Goal: Transaction & Acquisition: Book appointment/travel/reservation

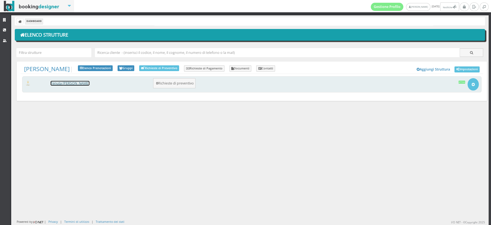
click at [62, 84] on link "Tenuta [PERSON_NAME]" at bounding box center [70, 83] width 39 height 5
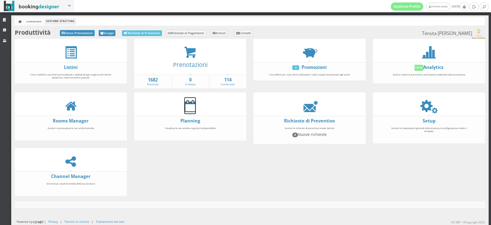
click at [189, 108] on icon at bounding box center [189, 106] width 11 height 12
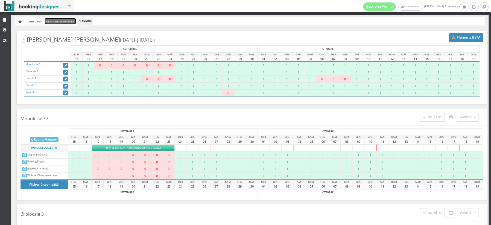
click at [52, 22] on link "Gestione Struttura" at bounding box center [60, 21] width 31 height 6
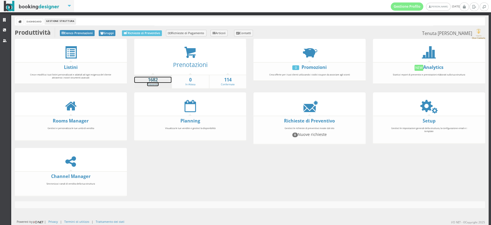
click at [151, 83] on link "1682 Preventivi" at bounding box center [152, 82] width 37 height 10
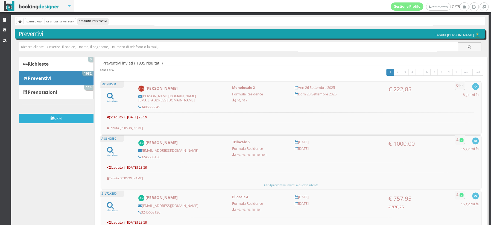
click at [52, 117] on icon "submit" at bounding box center [53, 119] width 4 height 4
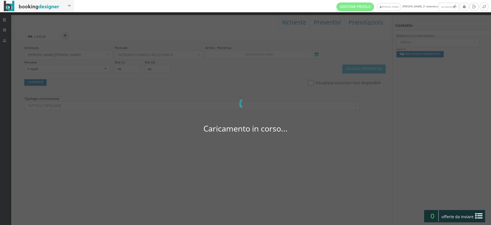
select select
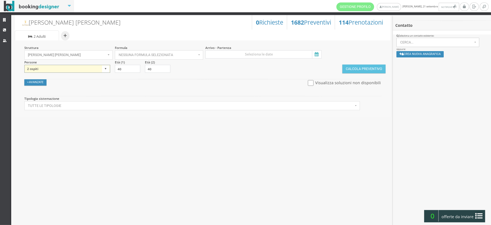
click at [106, 70] on select "1 ospite 2 ospiti 3 ospiti 4 ospiti 5 ospiti 6 ospiti 7 ospiti 8 ospiti 9 ospit…" at bounding box center [67, 69] width 86 height 8
select select "1"
click at [24, 65] on select "1 ospite 2 ospiti 3 ospiti 4 ospiti 5 ospiti 6 ospiti 7 ospiti 8 ospiti 9 ospit…" at bounding box center [67, 69] width 86 height 8
click at [306, 56] on input at bounding box center [263, 54] width 116 height 8
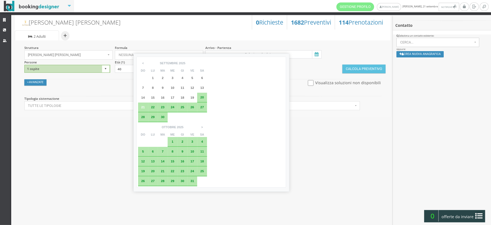
click at [202, 108] on span "27" at bounding box center [202, 107] width 4 height 4
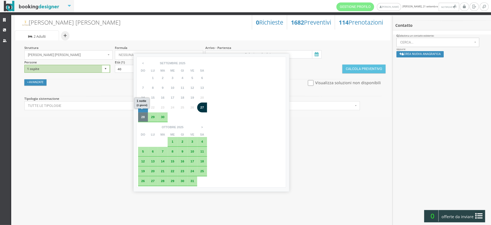
click at [143, 116] on span "28" at bounding box center [143, 117] width 4 height 4
type input "27 set 2025 - 28 set 2025"
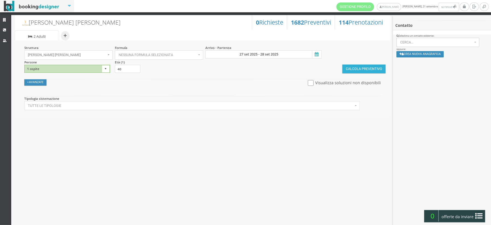
click at [367, 68] on button "Calcola Preventivo" at bounding box center [363, 69] width 43 height 9
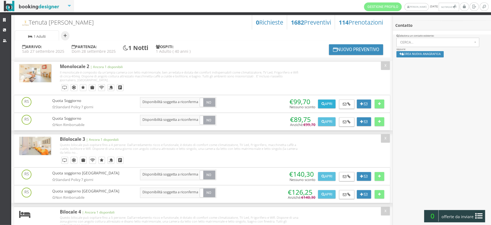
click at [327, 104] on button "Apri" at bounding box center [326, 103] width 17 height 9
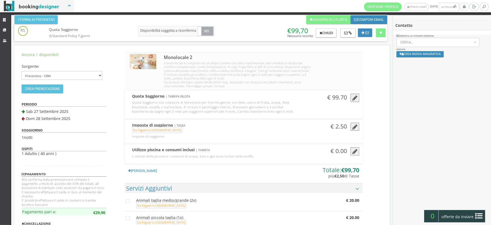
click at [352, 98] on icon "button" at bounding box center [354, 98] width 5 height 6
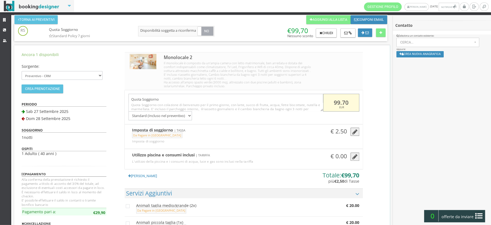
click at [348, 102] on input "99.70" at bounding box center [341, 103] width 36 height 18
type input "9"
click at [337, 102] on input "0" at bounding box center [341, 103] width 36 height 18
type input "80"
click at [382, 34] on button at bounding box center [381, 32] width 10 height 9
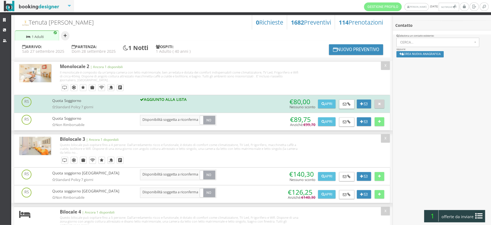
click at [63, 36] on button "+" at bounding box center [65, 35] width 8 height 9
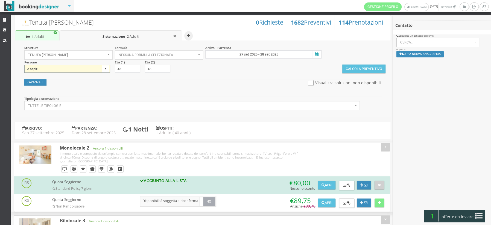
click at [106, 68] on select "1 ospite 2 ospiti 3 ospiti 4 ospiti 5 ospiti 6 ospiti 7 ospiti 8 ospiti 9 ospit…" at bounding box center [67, 69] width 86 height 8
select select "4"
click at [24, 65] on select "1 ospite 2 ospiti 3 ospiti 4 ospiti 5 ospiti 6 ospiti 7 ospiti 8 ospiti 9 ospit…" at bounding box center [67, 69] width 86 height 8
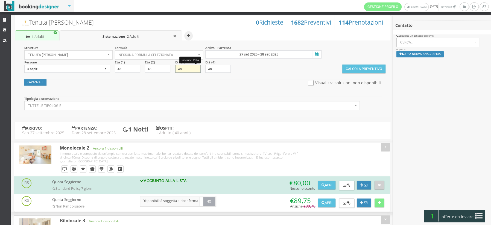
click at [184, 68] on input "40" at bounding box center [187, 69] width 25 height 8
type input "4"
type input "10"
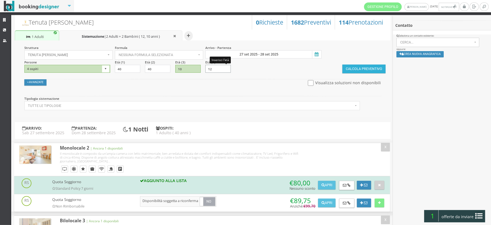
type input "12"
click at [368, 69] on button "Calcola Preventivo" at bounding box center [363, 69] width 43 height 9
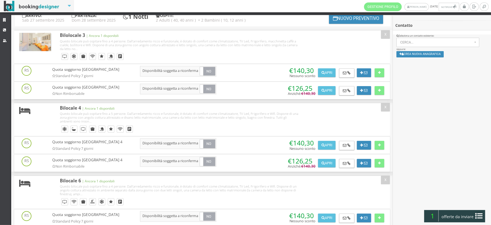
scroll to position [50, 0]
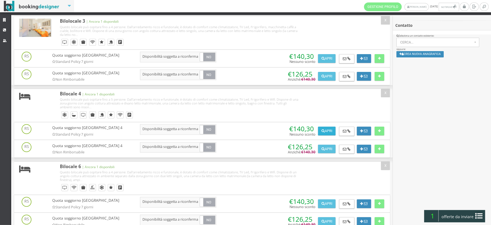
click at [327, 130] on button "Apri" at bounding box center [326, 131] width 17 height 9
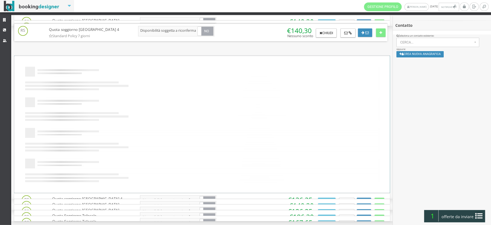
scroll to position [0, 0]
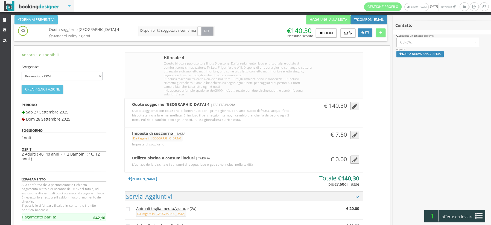
click at [352, 107] on icon "button" at bounding box center [354, 106] width 5 height 6
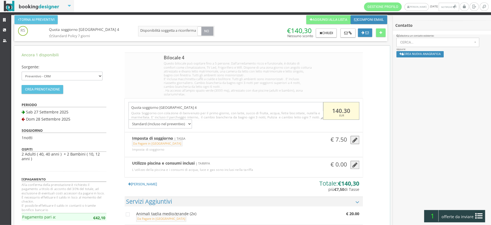
click at [349, 112] on input "140.30" at bounding box center [341, 111] width 36 height 18
type input "120"
click at [380, 35] on button at bounding box center [381, 32] width 10 height 9
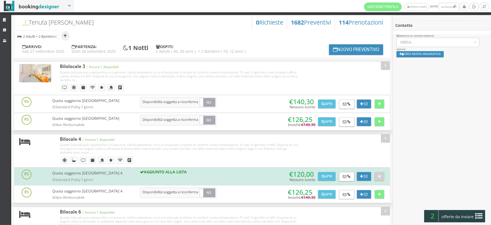
click at [64, 36] on button "+" at bounding box center [65, 35] width 8 height 9
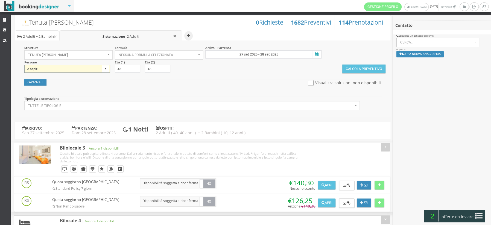
click at [104, 69] on select "1 ospite 2 ospiti 3 ospiti 4 ospiti 5 ospiti 6 ospiti 7 ospiti 8 ospiti 9 ospit…" at bounding box center [67, 69] width 86 height 8
select select "3"
click at [24, 65] on select "1 ospite 2 ospiti 3 ospiti 4 ospiti 5 ospiti 6 ospiti 7 ospiti 8 ospiti 9 ospit…" at bounding box center [67, 69] width 86 height 8
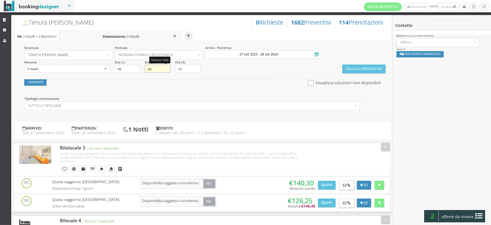
click at [154, 68] on input "40" at bounding box center [157, 69] width 25 height 8
type input "4"
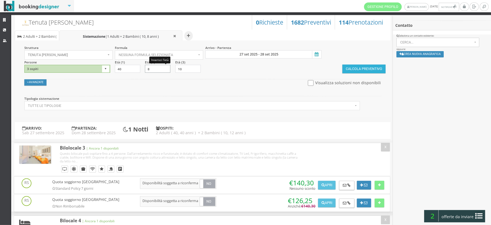
type input "8"
click at [354, 68] on button "Calcola Preventivo" at bounding box center [363, 69] width 43 height 9
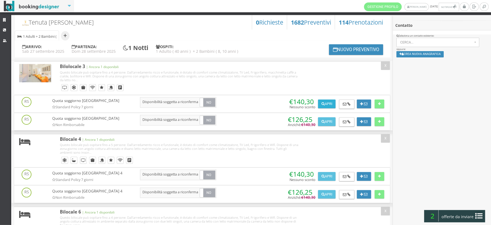
click at [329, 105] on button "Apri" at bounding box center [326, 103] width 17 height 9
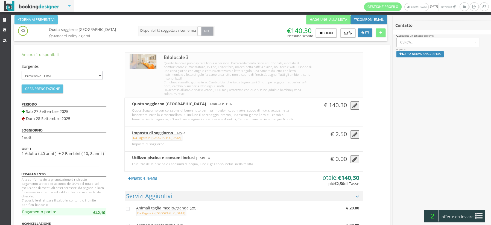
click at [351, 102] on button "button" at bounding box center [354, 105] width 9 height 8
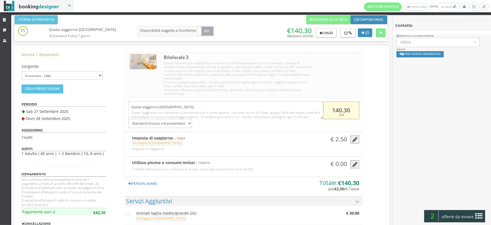
click at [346, 108] on input "140.30" at bounding box center [341, 110] width 36 height 18
type input "120"
click at [378, 35] on button at bounding box center [381, 32] width 10 height 9
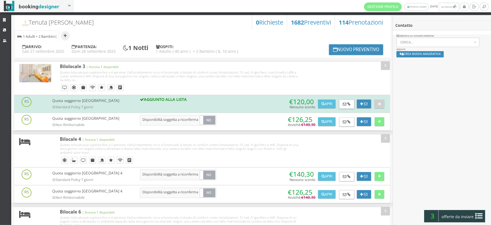
click at [65, 37] on button "+" at bounding box center [65, 35] width 8 height 9
select select "2"
type input "40"
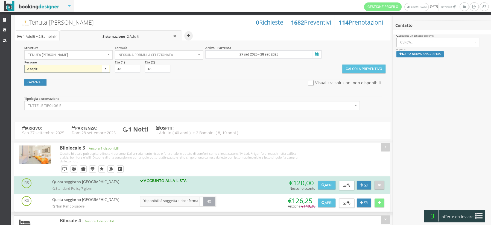
click at [104, 70] on select "1 ospite 2 ospiti 3 ospiti 4 ospiti 5 ospiti 6 ospiti 7 ospiti 8 ospiti 9 ospit…" at bounding box center [67, 69] width 86 height 8
select select "4"
click at [24, 65] on select "1 ospite 2 ospiti 3 ospiti 4 ospiti 5 ospiti 6 ospiti 7 ospiti 8 ospiti 9 ospit…" at bounding box center [67, 69] width 86 height 8
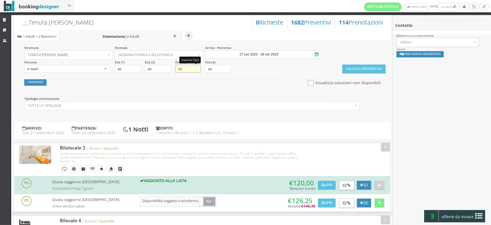
click at [188, 71] on input "10" at bounding box center [187, 69] width 25 height 8
type input "1"
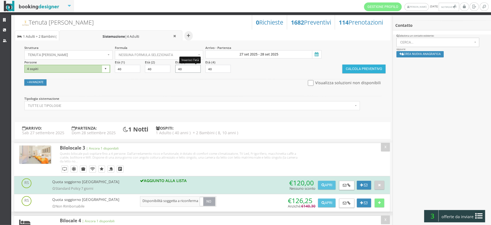
type input "40"
click at [349, 67] on button "Calcola Preventivo" at bounding box center [363, 69] width 43 height 9
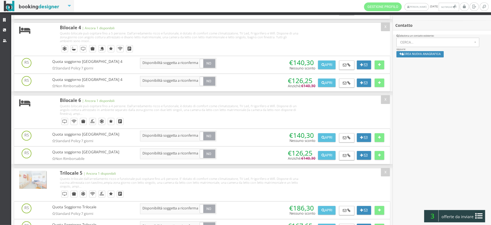
scroll to position [145, 0]
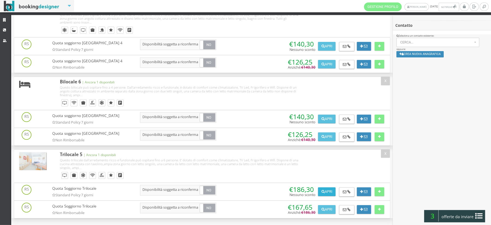
click at [324, 194] on button "Apri" at bounding box center [326, 191] width 17 height 9
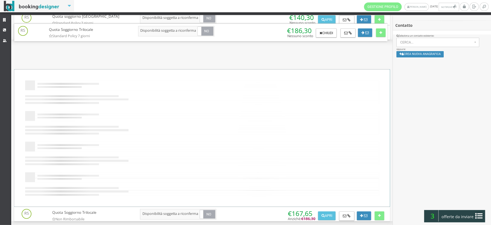
scroll to position [0, 0]
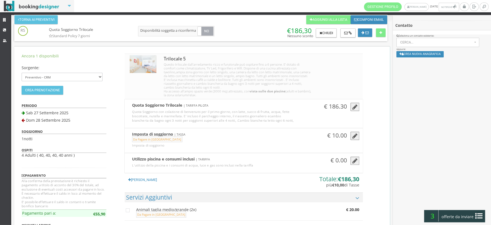
click at [353, 107] on icon "button" at bounding box center [354, 107] width 5 height 6
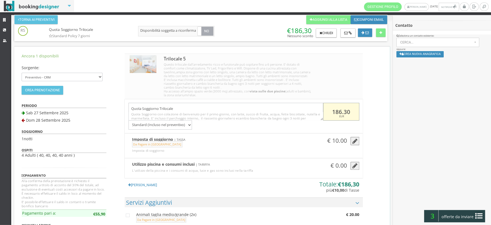
click at [345, 111] on input "186.30" at bounding box center [341, 112] width 36 height 18
type input "150"
click at [383, 34] on button at bounding box center [381, 32] width 10 height 9
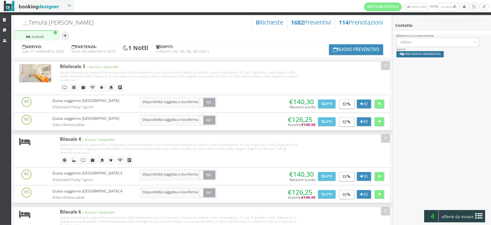
click at [412, 54] on button "Crea nuova anagrafica" at bounding box center [419, 54] width 47 height 6
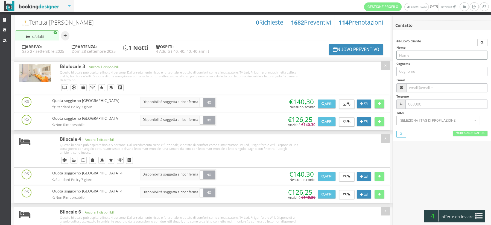
click at [412, 54] on input "text" at bounding box center [441, 55] width 91 height 9
type input "Raffaella"
click at [423, 89] on input "text" at bounding box center [446, 87] width 81 height 9
type input "[EMAIL_ADDRESS][DOMAIN_NAME]"
click at [417, 104] on input "text" at bounding box center [446, 103] width 82 height 9
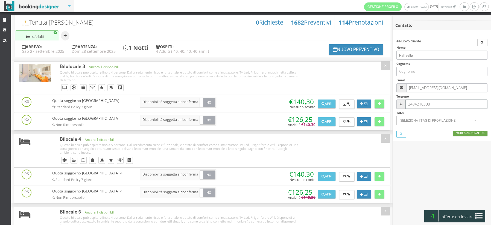
type input "3484210300"
click at [464, 134] on link "Crea Anagrafica" at bounding box center [470, 133] width 34 height 5
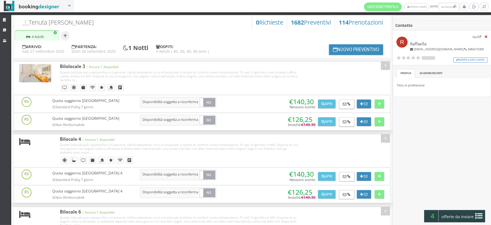
click at [459, 216] on span "offerte da inviare" at bounding box center [457, 216] width 36 height 9
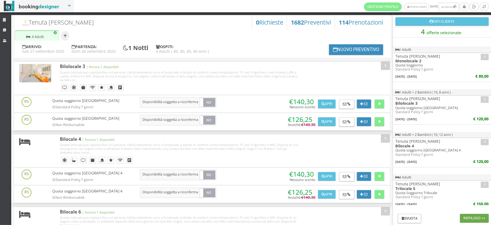
click at [469, 218] on button "Riepilogo >>" at bounding box center [474, 218] width 29 height 9
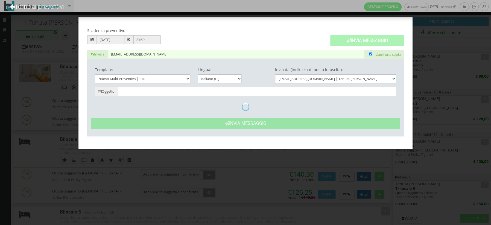
type input "Tenuta [PERSON_NAME]: Preventivo - Raffaella"
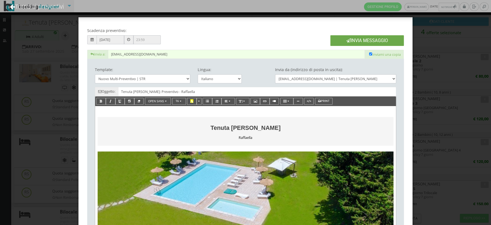
click at [365, 41] on button "Invia Messaggio" at bounding box center [367, 40] width 74 height 11
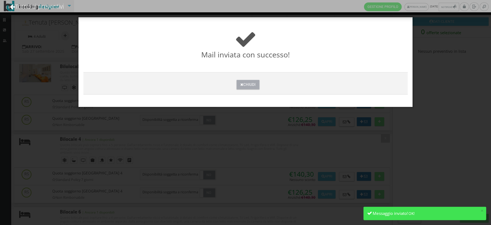
click at [246, 83] on button "Chiudi" at bounding box center [247, 85] width 23 height 10
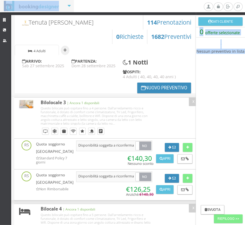
drag, startPoint x: 1, startPoint y: 120, endPoint x: -106, endPoint y: 121, distance: 106.6
click at [0, 121] on html "Gestione Profilo [PERSON_NAME] [DATE] 0 Notifiche Notifiche 0 [GEOGRAPHIC_DATA]" at bounding box center [122, 112] width 245 height 225
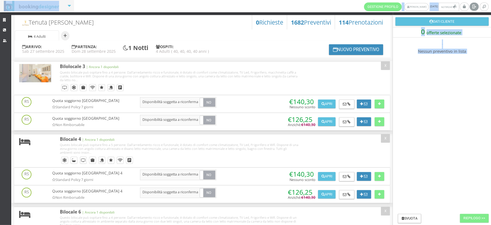
click at [473, 7] on icon at bounding box center [474, 6] width 4 height 5
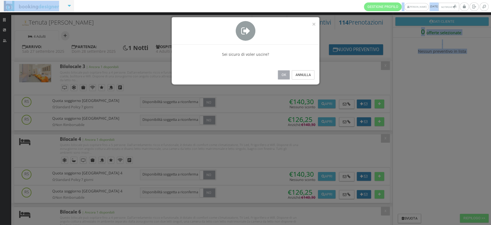
click at [285, 74] on button "Ok" at bounding box center [284, 74] width 12 height 9
click at [285, 74] on h6 "Questo bilocale può ospitare fino a 4 persone. Dall'arredamento ricco e funzion…" at bounding box center [180, 75] width 240 height 11
